Goal: Find specific page/section: Find specific page/section

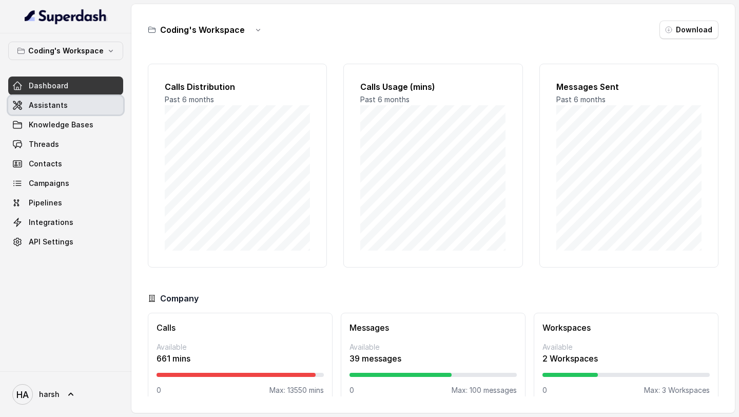
click at [56, 109] on span "Assistants" at bounding box center [48, 105] width 39 height 10
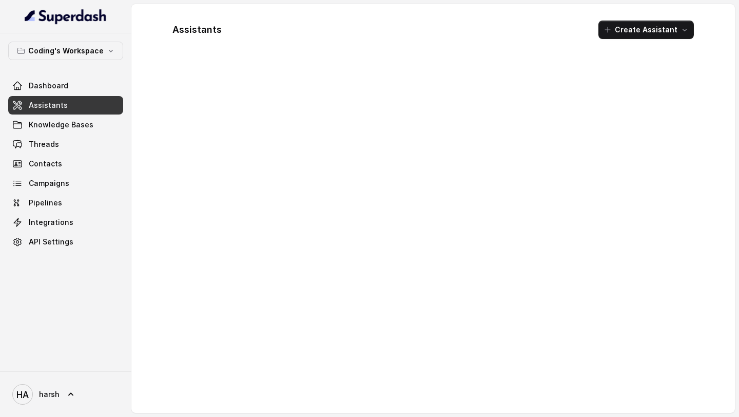
click at [61, 82] on span "Dashboard" at bounding box center [49, 86] width 40 height 10
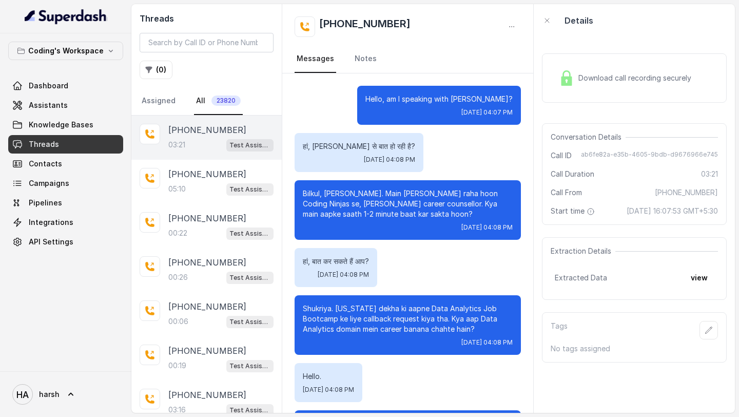
click at [233, 42] on input "search" at bounding box center [207, 43] width 134 height 20
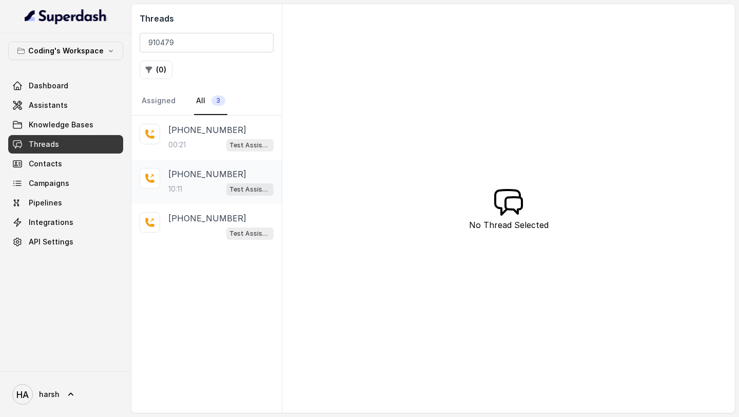
type input "910479"
click at [189, 173] on p "+919104791626" at bounding box center [207, 174] width 78 height 12
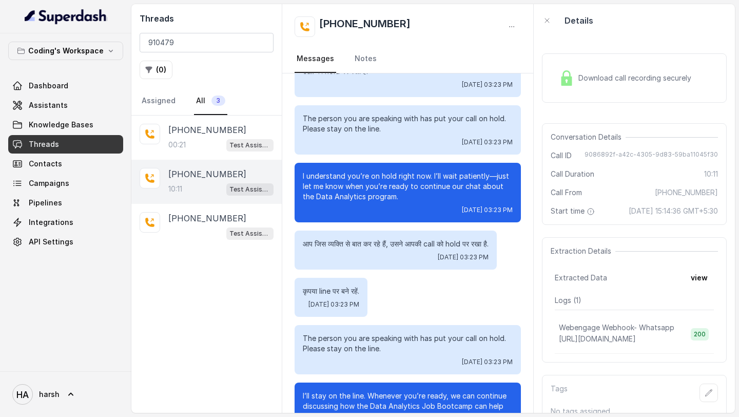
scroll to position [5045, 0]
